Goal: Information Seeking & Learning: Learn about a topic

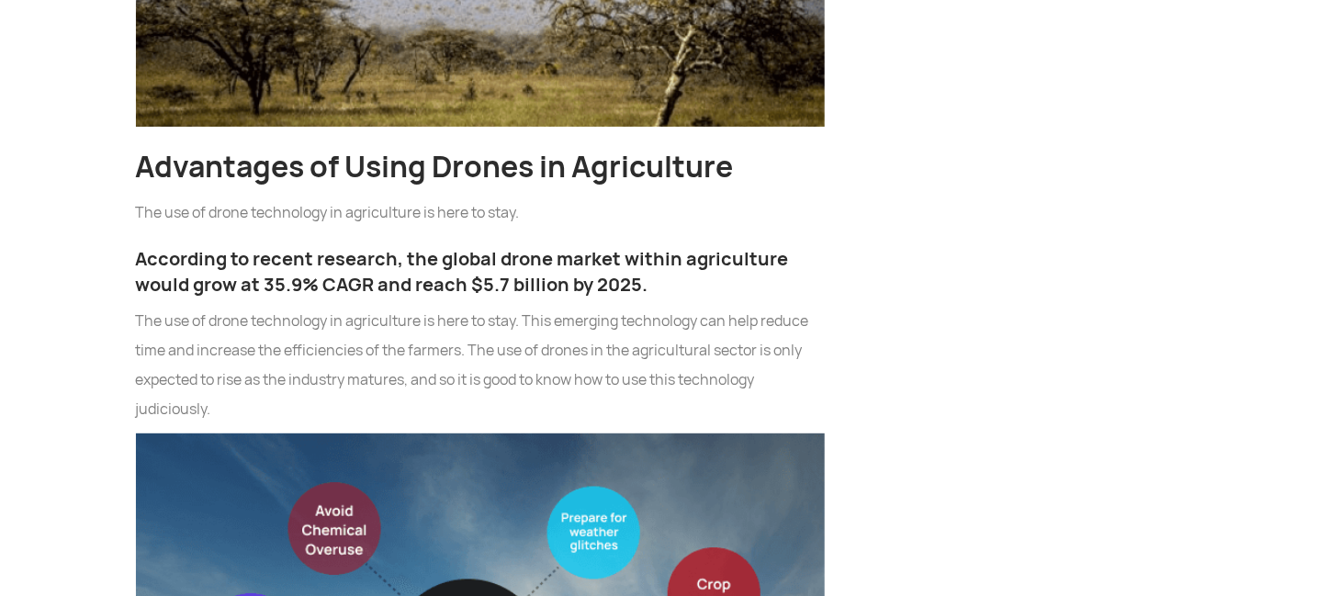
scroll to position [2848, 0]
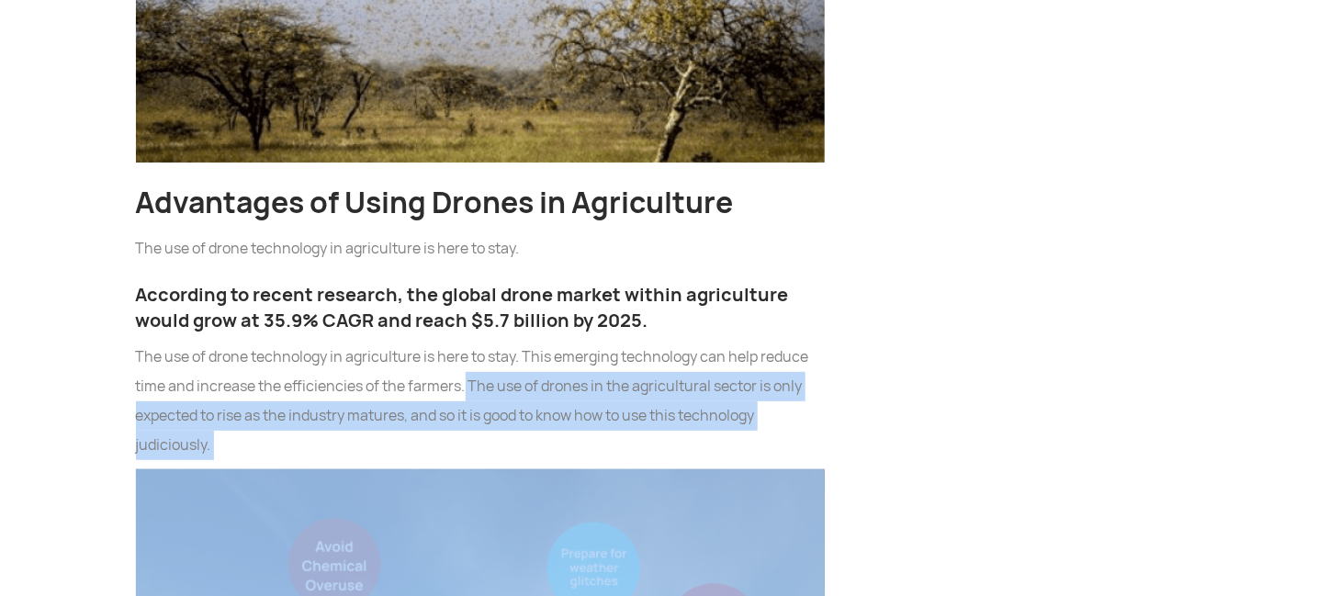
drag, startPoint x: 465, startPoint y: 231, endPoint x: 475, endPoint y: 318, distance: 87.9
copy p "The use of drones in the agricultural sector is only expected to rise as the in…"
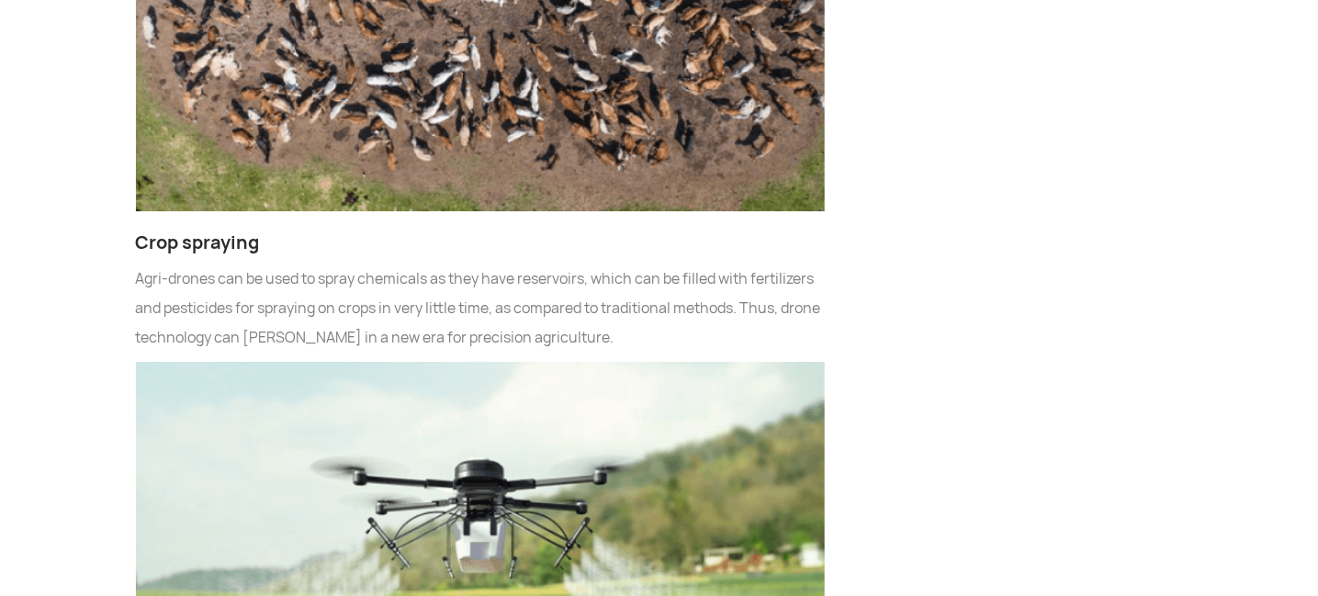
scroll to position [5227, 0]
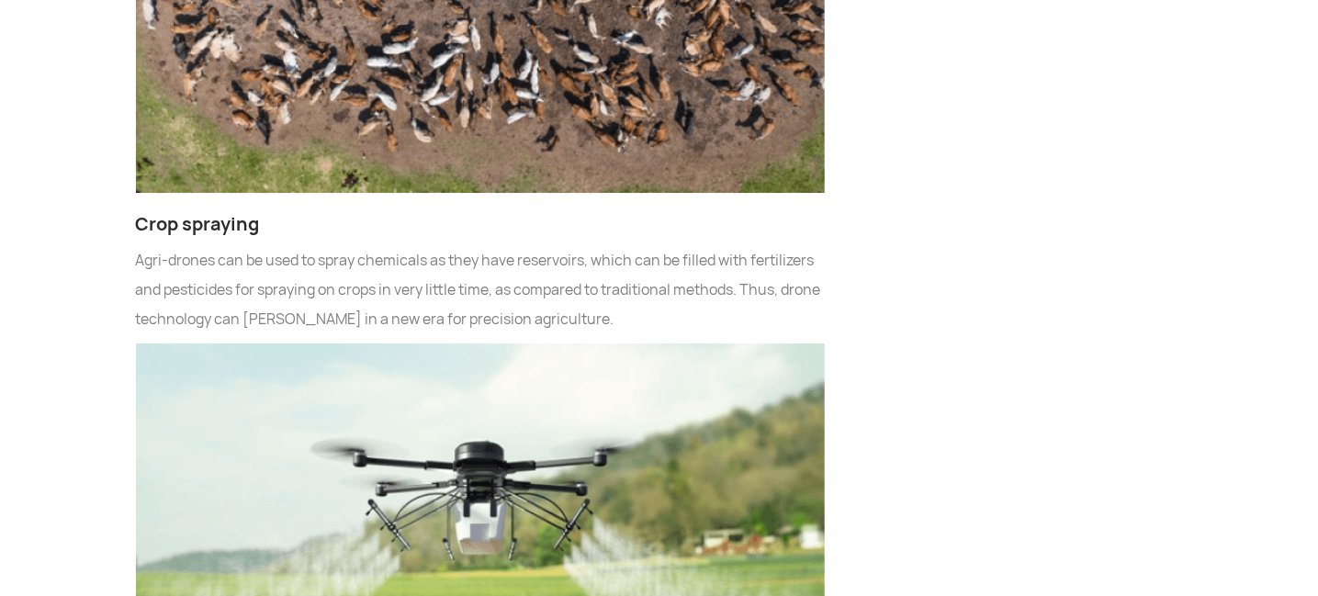
click at [568, 344] on img at bounding box center [480, 561] width 689 height 435
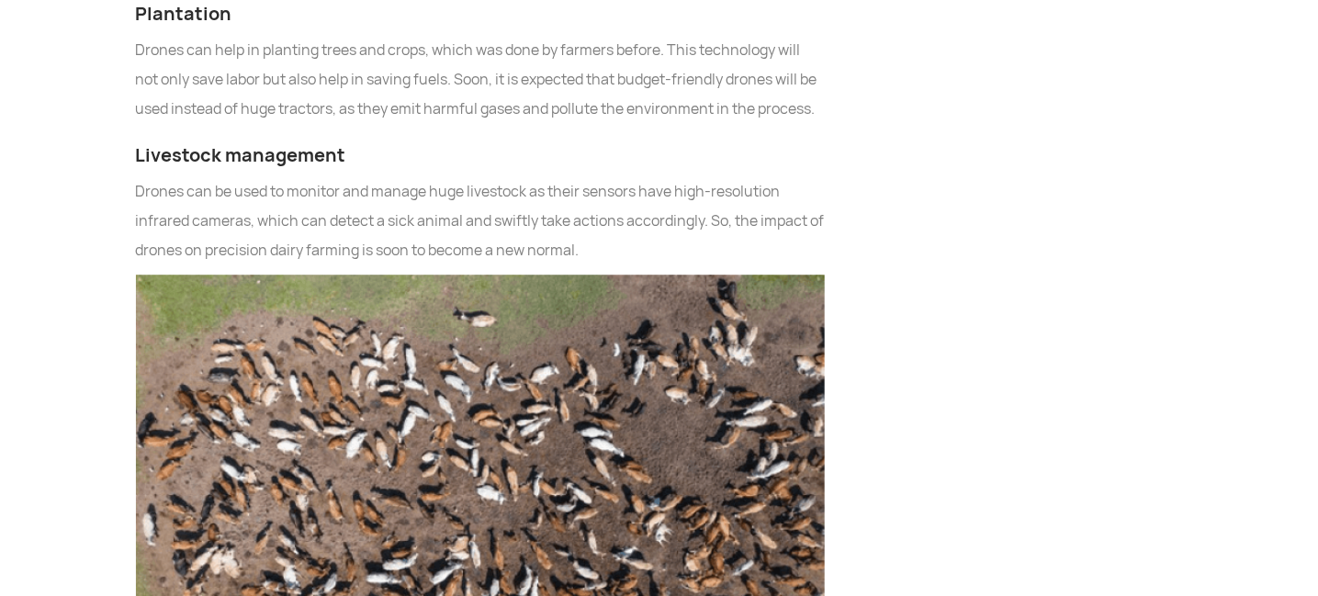
scroll to position [4686, 0]
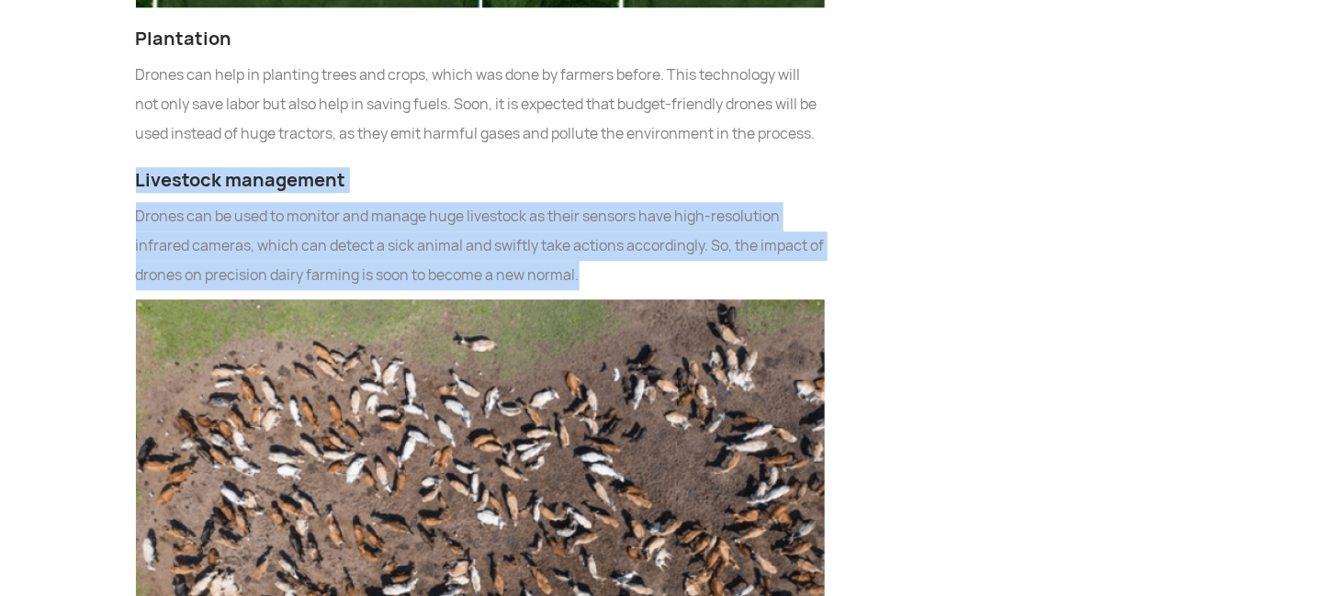
drag, startPoint x: 135, startPoint y: 49, endPoint x: 619, endPoint y: 157, distance: 496.1
click at [619, 157] on div "India is primarily an agrarian economy. Agriculture remains the chief source of…" at bounding box center [480, 570] width 717 height 8341
copy div "Livestock management Drones can be used to monitor and manage huge livestock as…"
click at [502, 327] on img at bounding box center [480, 516] width 689 height 435
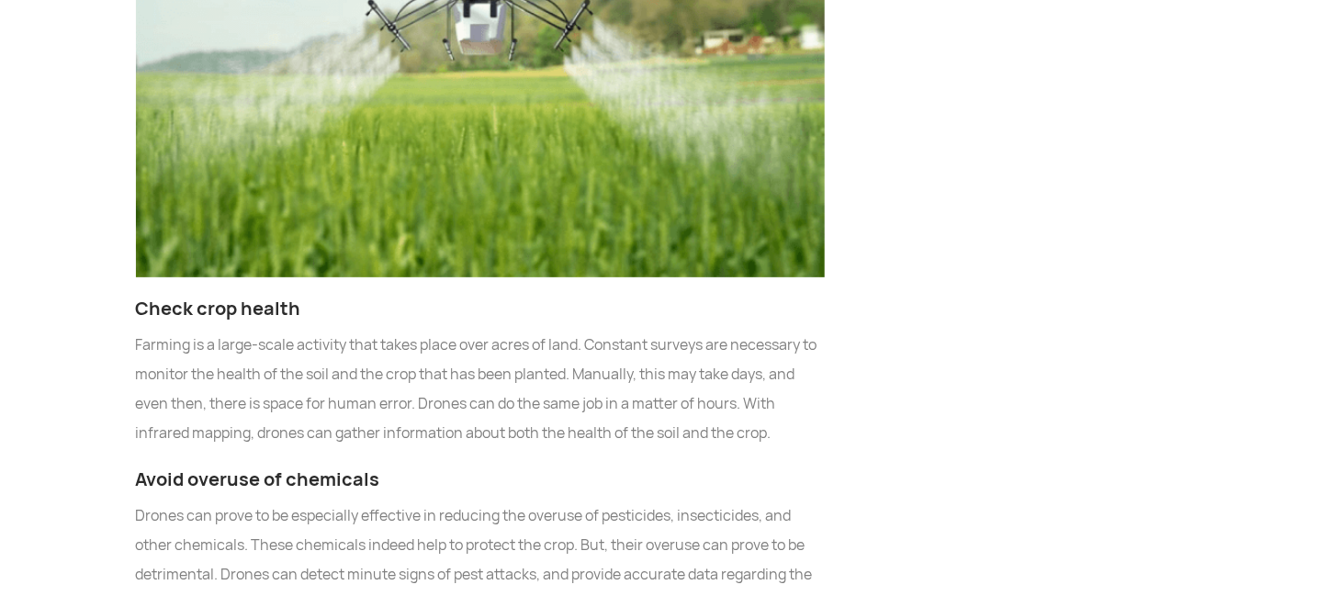
scroll to position [5624, 0]
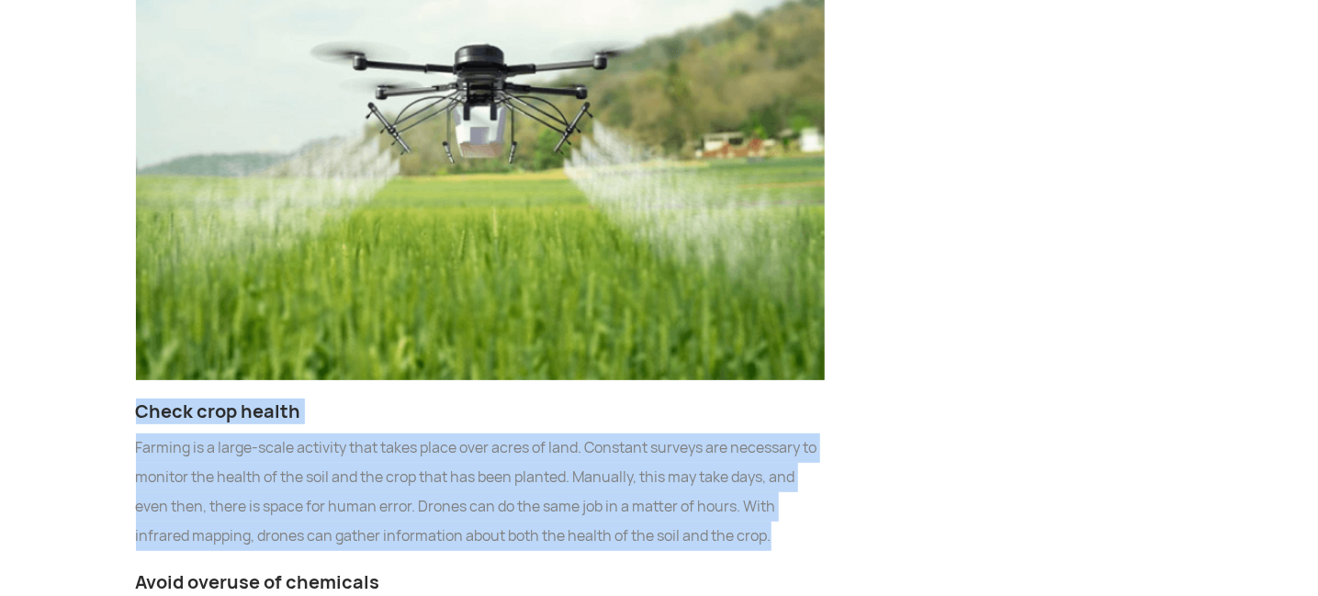
drag, startPoint x: 138, startPoint y: 284, endPoint x: 832, endPoint y: 414, distance: 706.6
copy div "Check crop health Farming is a large-scale activity that takes place over acres…"
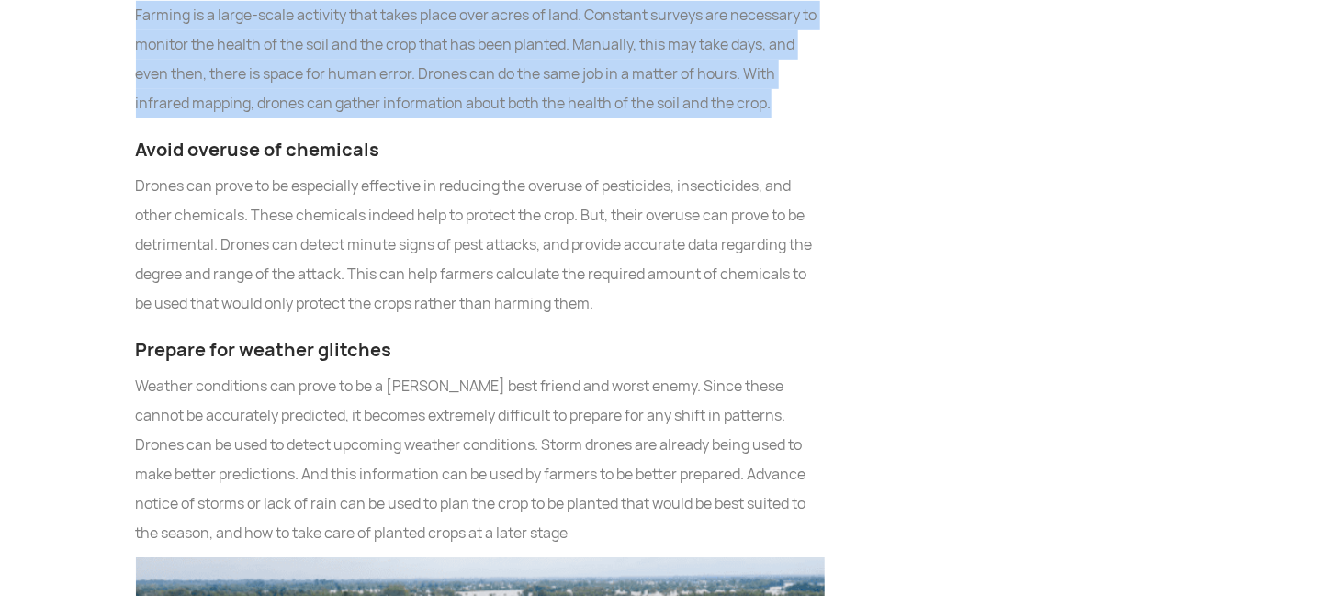
scroll to position [6020, 0]
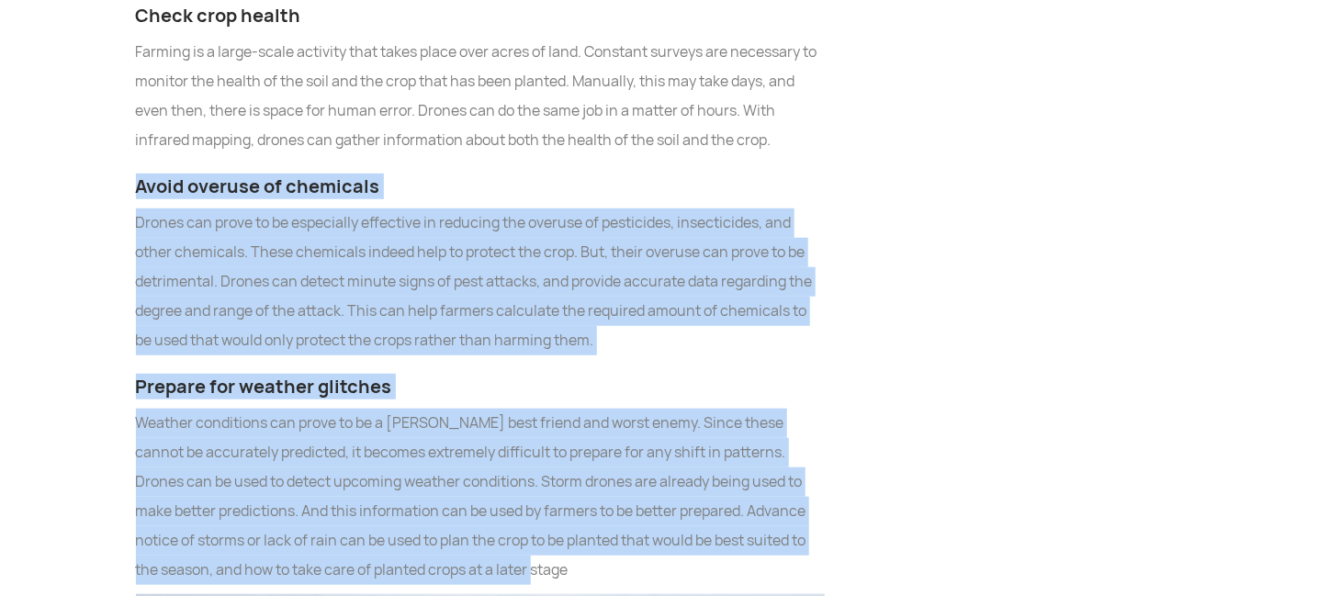
drag, startPoint x: 135, startPoint y: 61, endPoint x: 584, endPoint y: 443, distance: 589.8
copy div "Lorem ipsumdo si ametconse Adipis eli seddo ei te incididunt utlaboree do magna…"
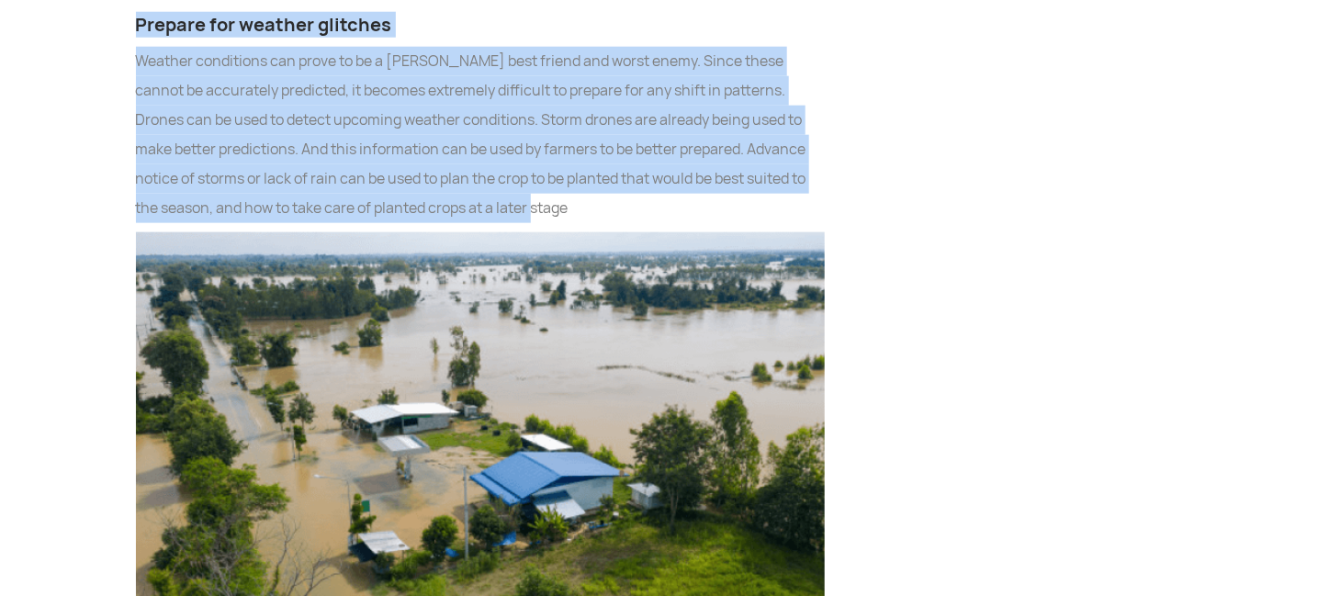
scroll to position [6452, 0]
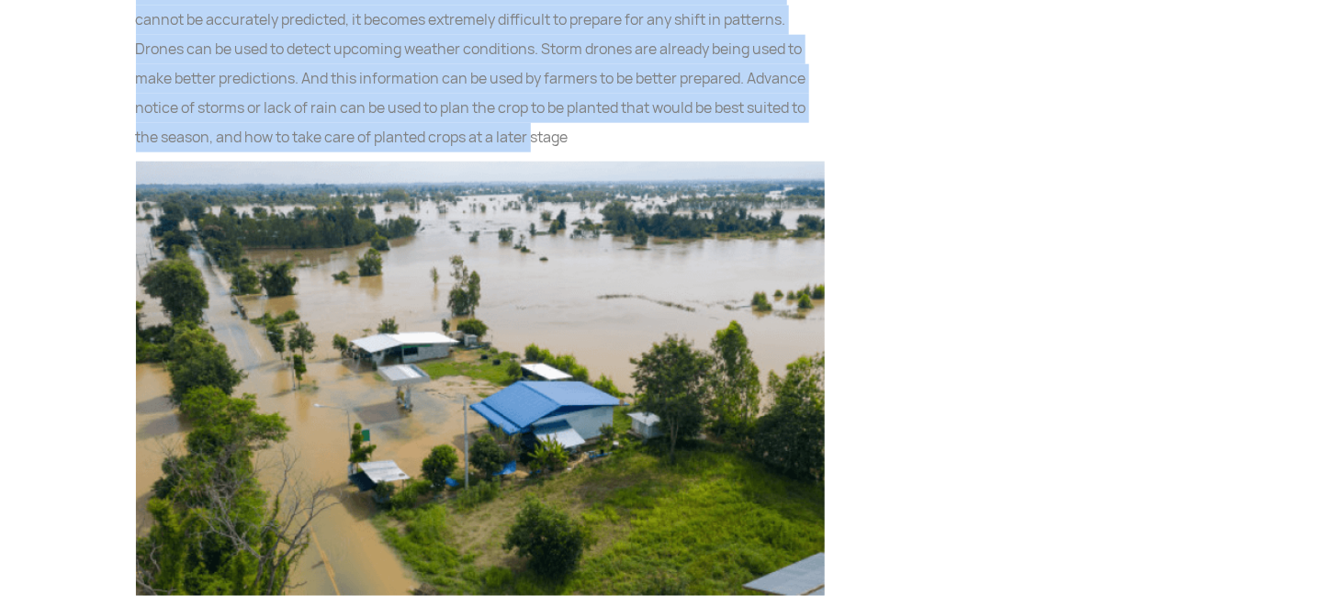
click at [421, 162] on img at bounding box center [480, 379] width 689 height 435
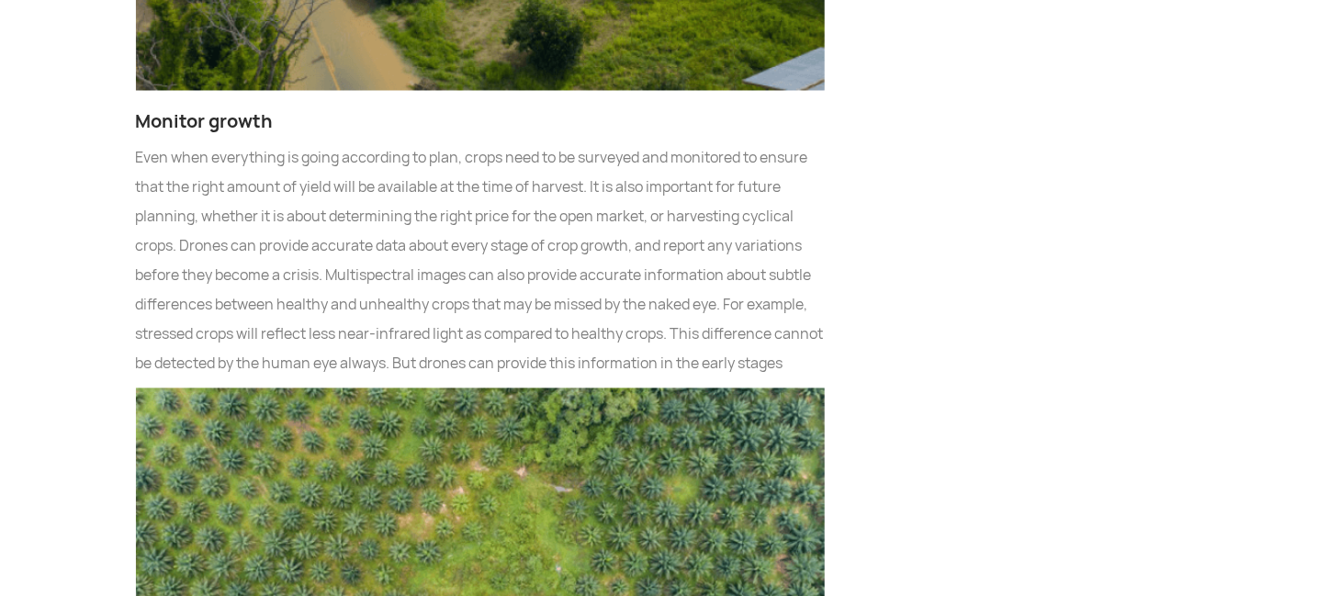
scroll to position [6778, 0]
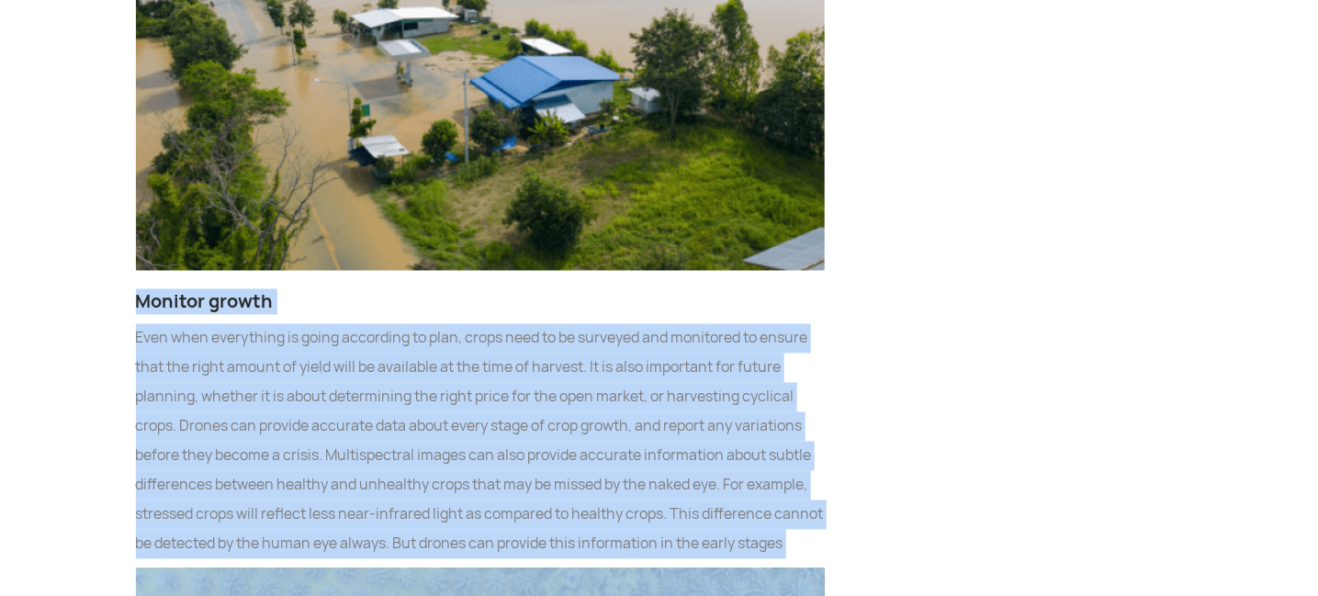
drag, startPoint x: 135, startPoint y: 177, endPoint x: 259, endPoint y: 468, distance: 315.7
copy div "Monitor growth Even when everything is going according to plan, crops need to b…"
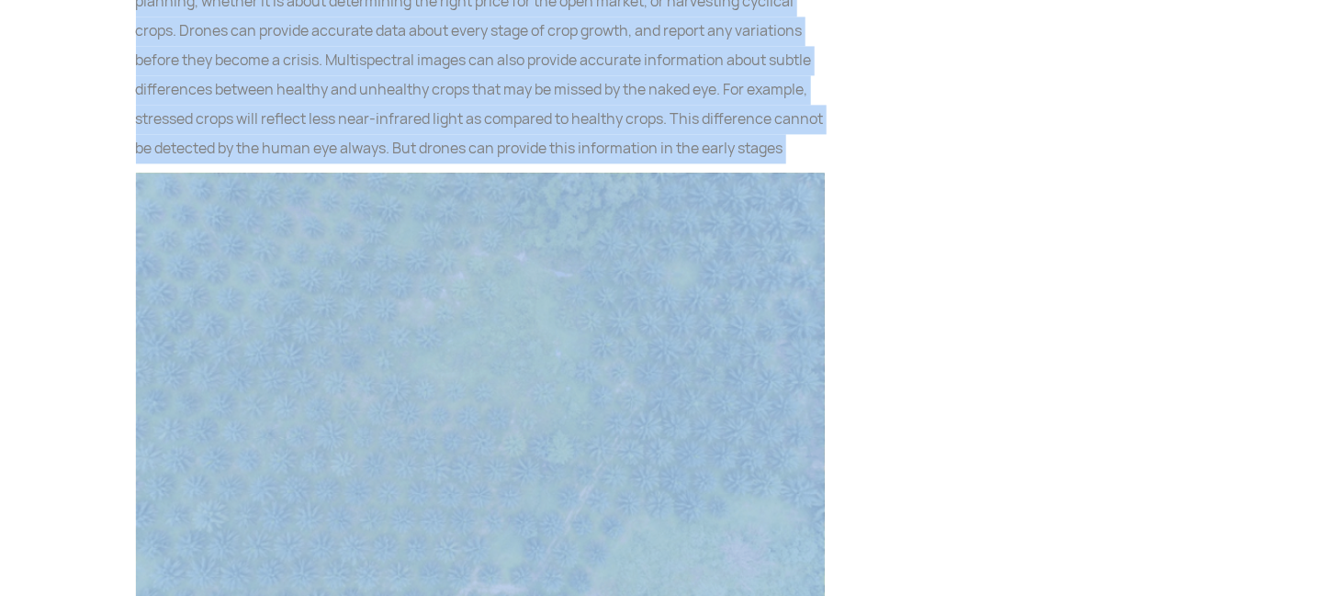
scroll to position [7210, 0]
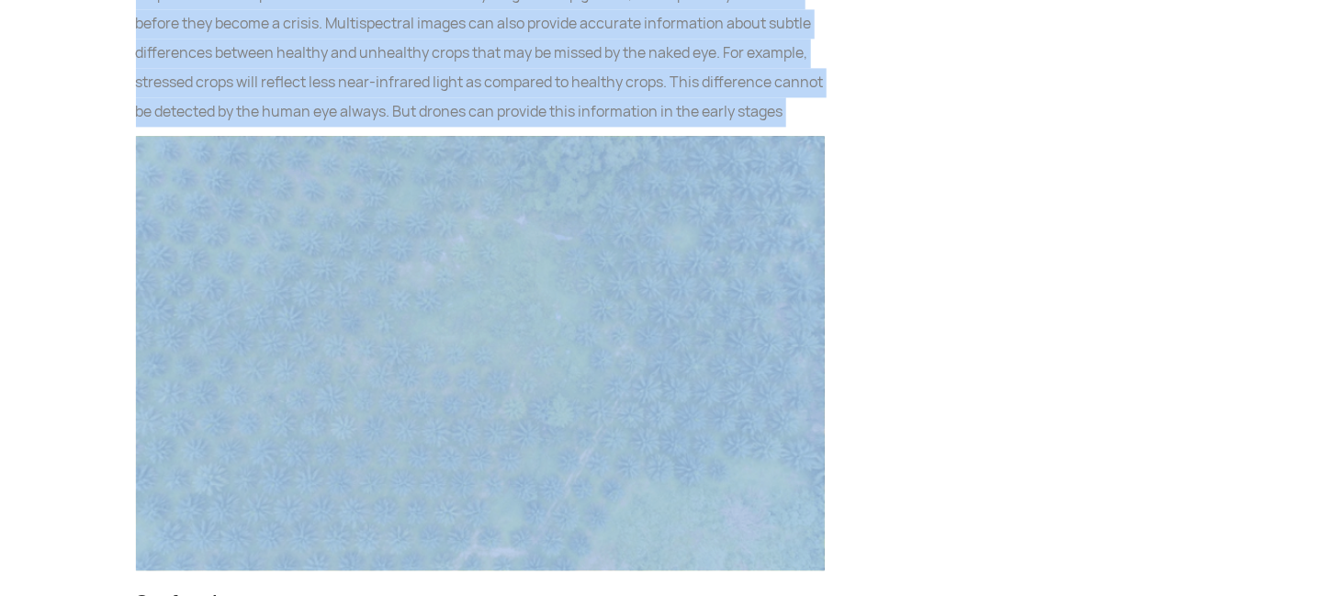
click at [476, 346] on img at bounding box center [480, 353] width 689 height 435
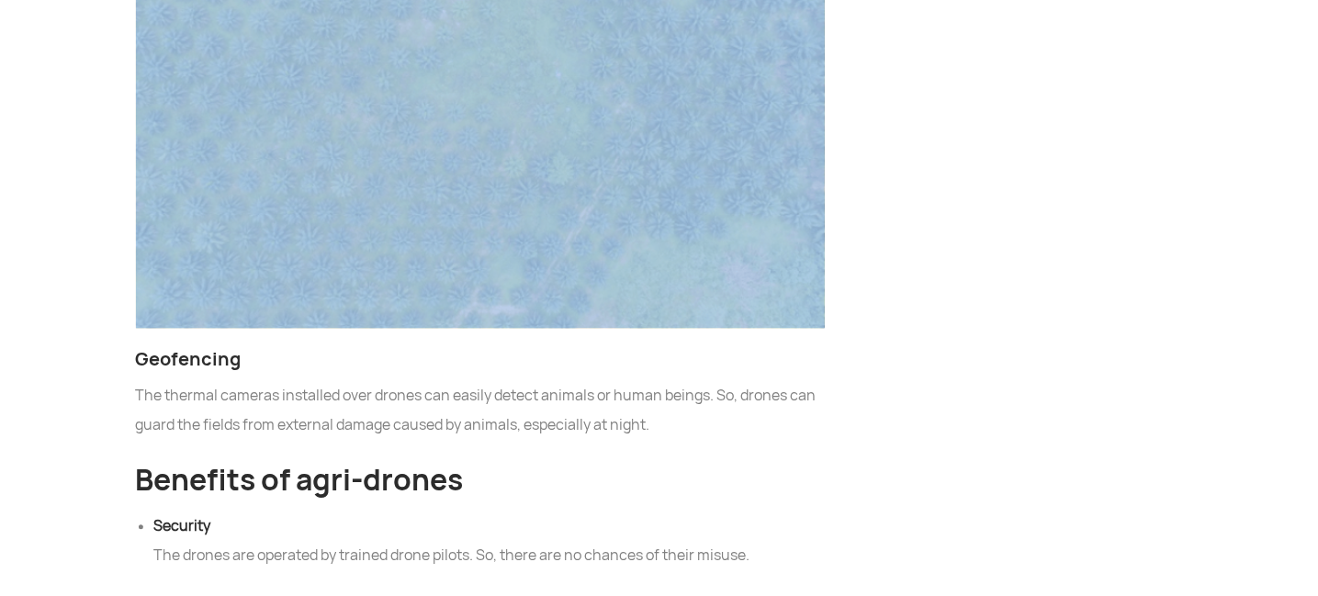
scroll to position [7570, 0]
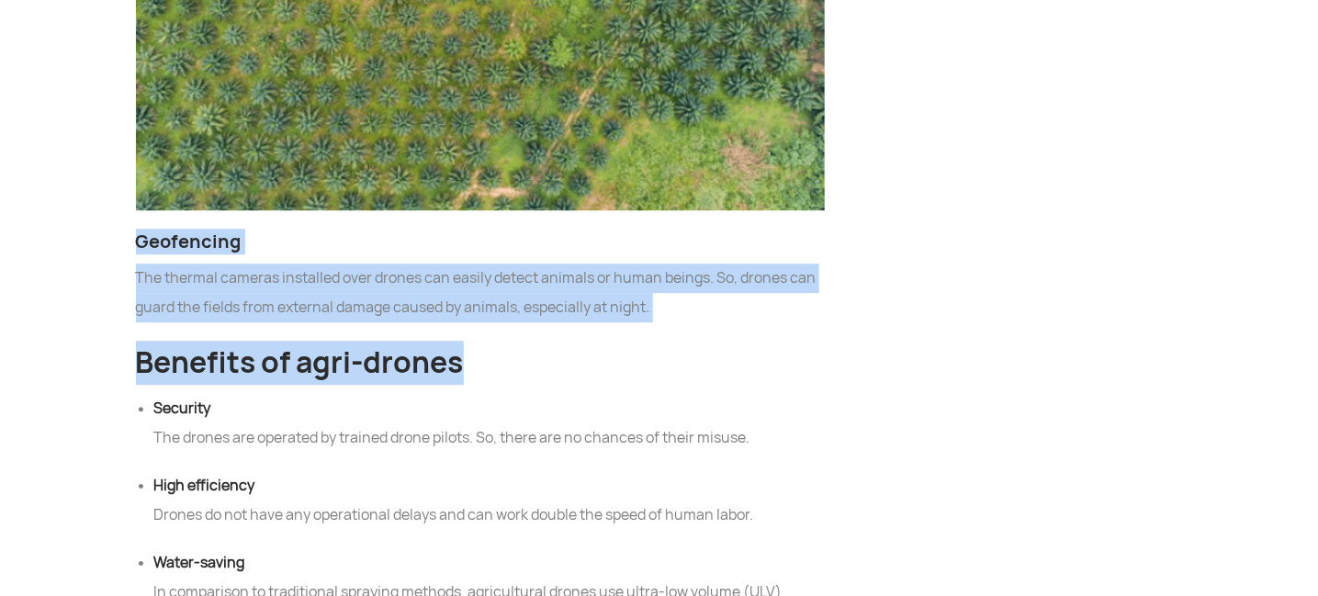
drag, startPoint x: 138, startPoint y: 143, endPoint x: 484, endPoint y: 262, distance: 366.0
copy div "Geofencing The thermal cameras installed over drones can easily detect animals …"
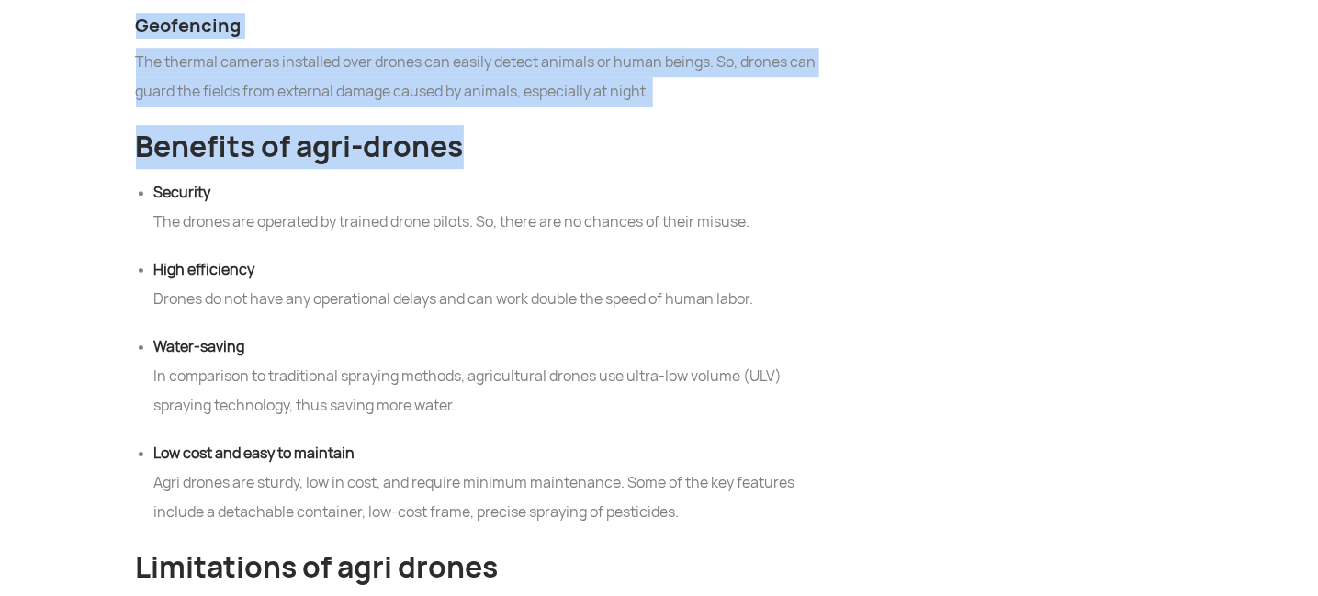
scroll to position [7823, 0]
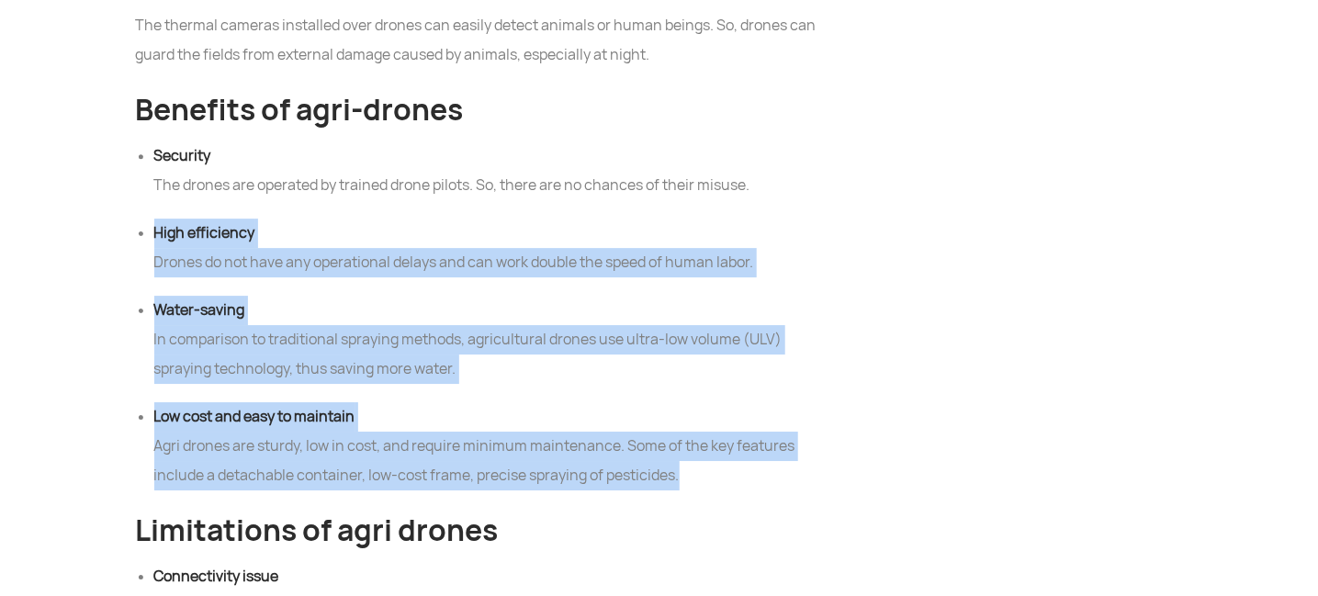
drag, startPoint x: 154, startPoint y: 137, endPoint x: 683, endPoint y: 378, distance: 581.7
click at [683, 378] on ul "Security The drones are operated by trained drone pilots. So, there are no chan…" at bounding box center [480, 315] width 689 height 349
copy ul "High efficiency Drones do not have any operational delays and can work double t…"
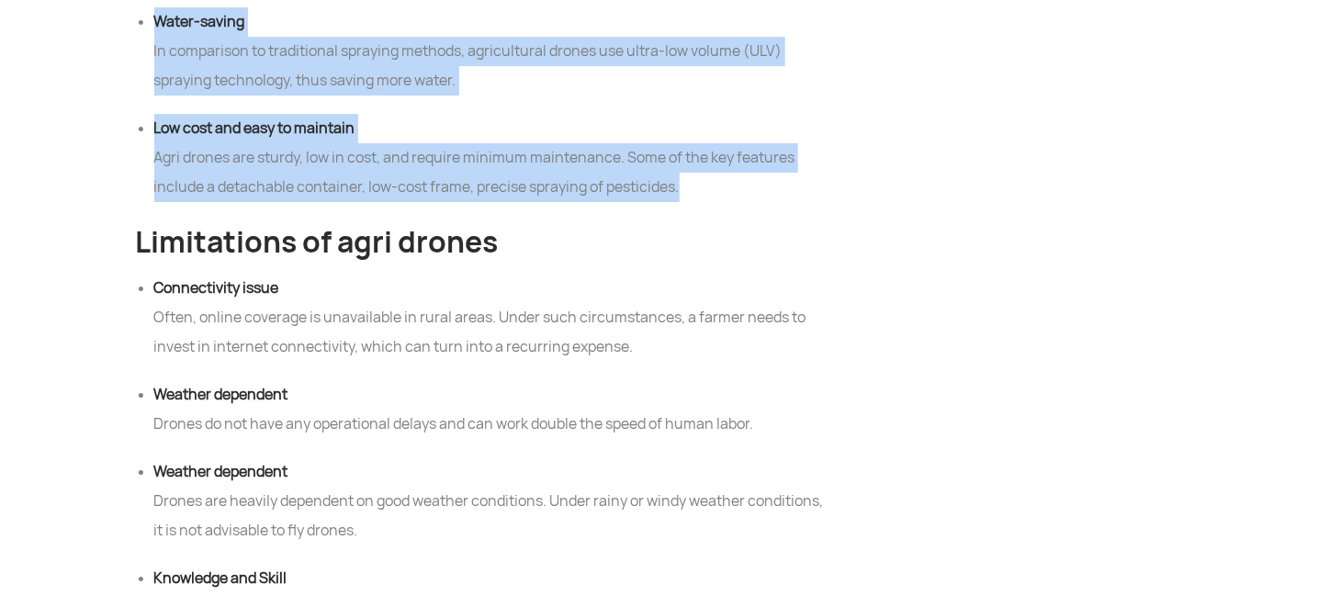
scroll to position [8147, 0]
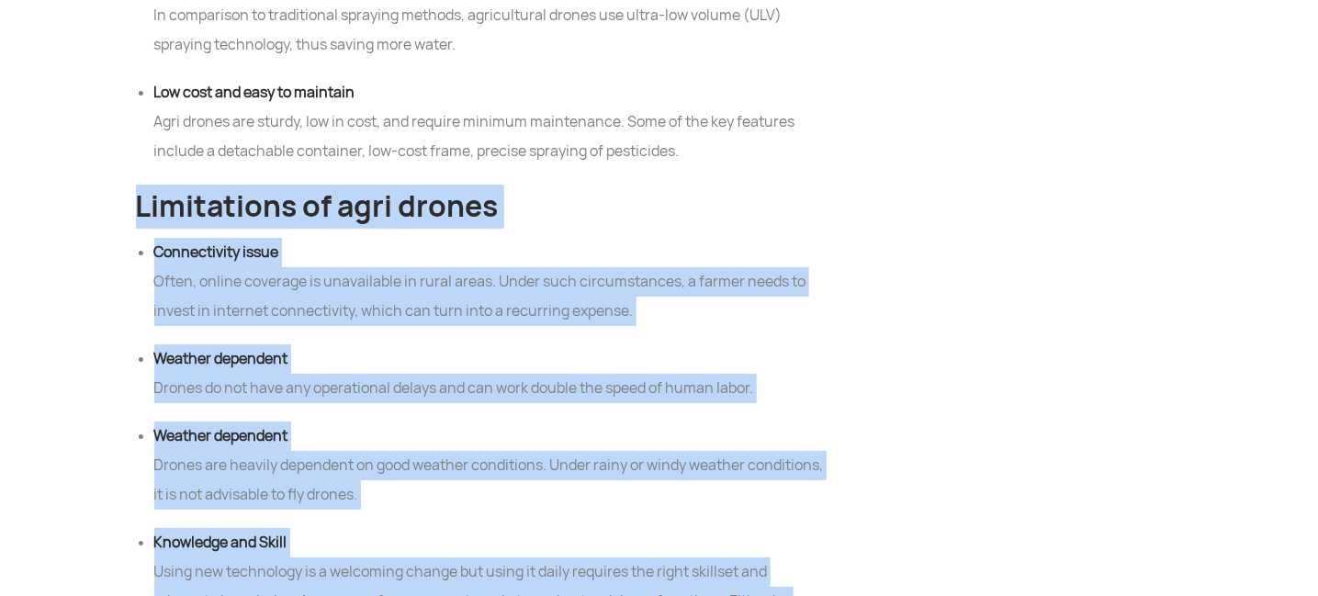
drag, startPoint x: 134, startPoint y: 106, endPoint x: 684, endPoint y: 525, distance: 692.1
copy div "Limitations of agri drones Connectivity issue Often, online coverage is unavail…"
